Goal: Task Accomplishment & Management: Complete application form

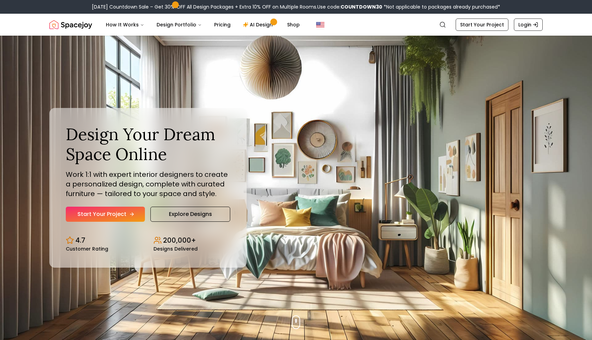
click at [127, 215] on link "Start Your Project" at bounding box center [105, 214] width 79 height 15
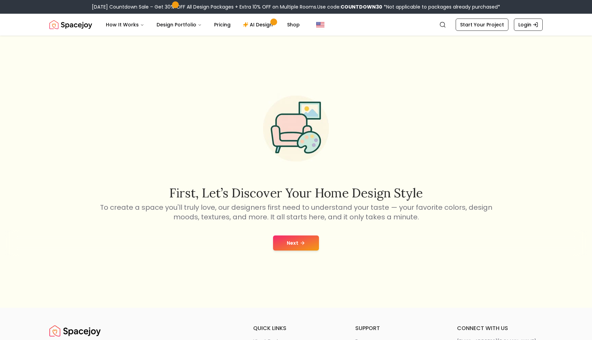
click at [284, 239] on button "Next" at bounding box center [296, 243] width 46 height 15
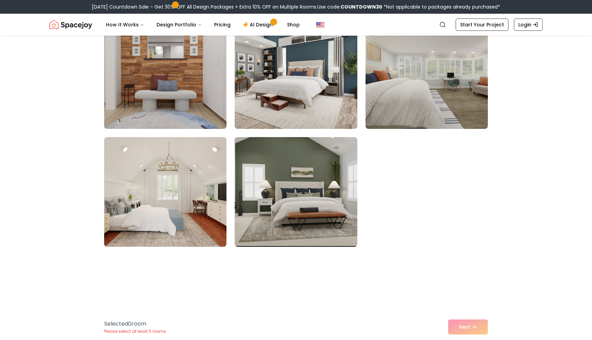
scroll to position [674, 0]
